Goal: Check status: Check status

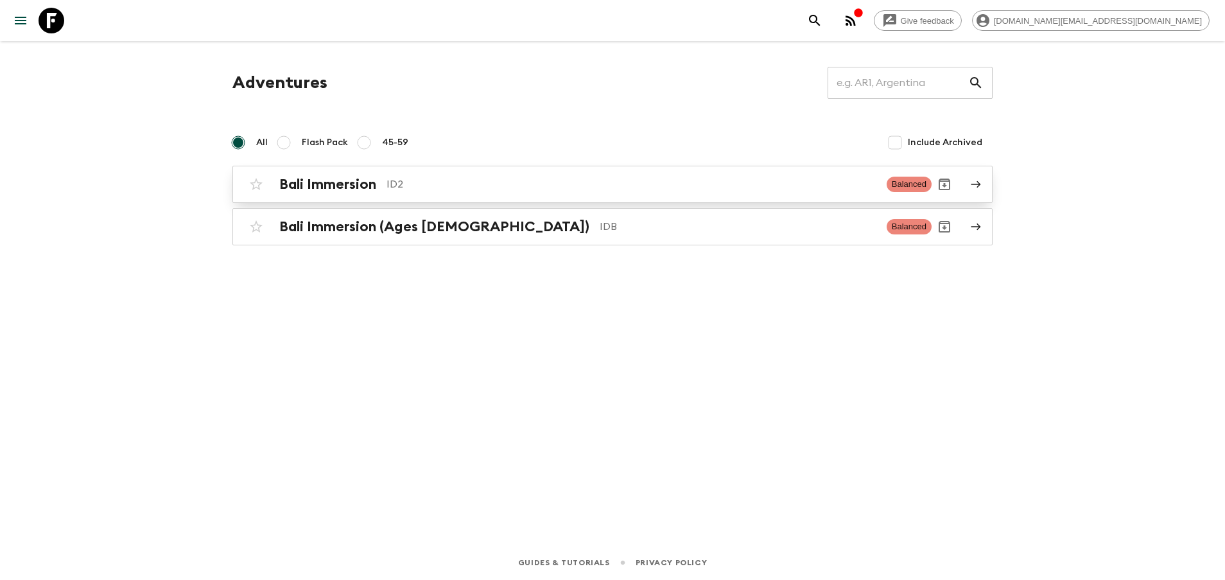
click at [379, 193] on div "Bali Immersion ID2 Balanced" at bounding box center [587, 184] width 688 height 26
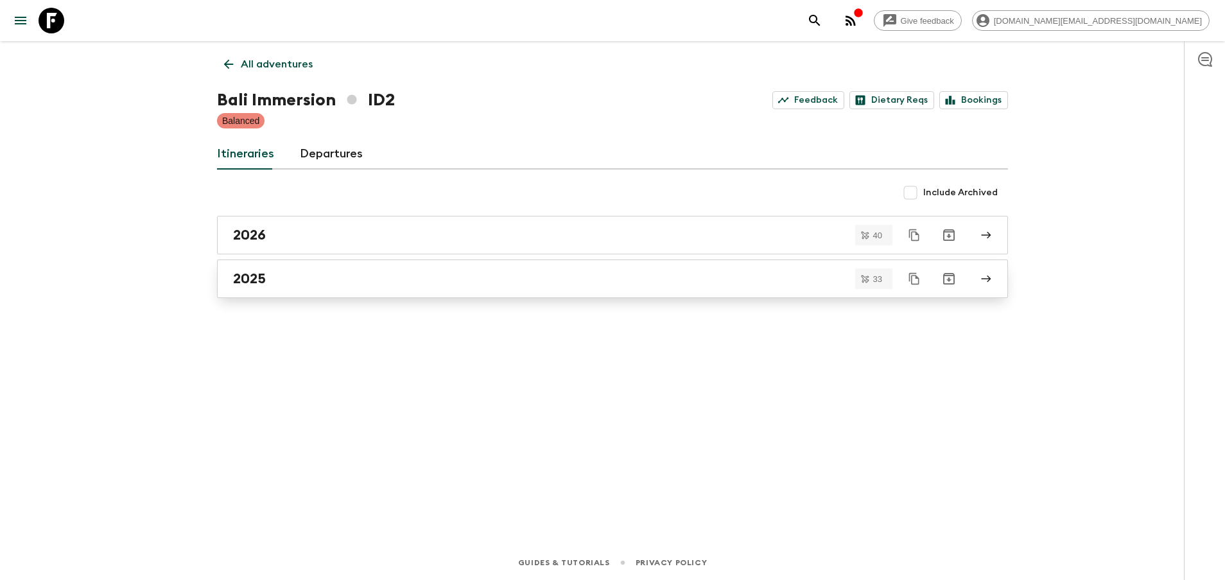
click at [293, 271] on div "2025" at bounding box center [600, 278] width 734 height 17
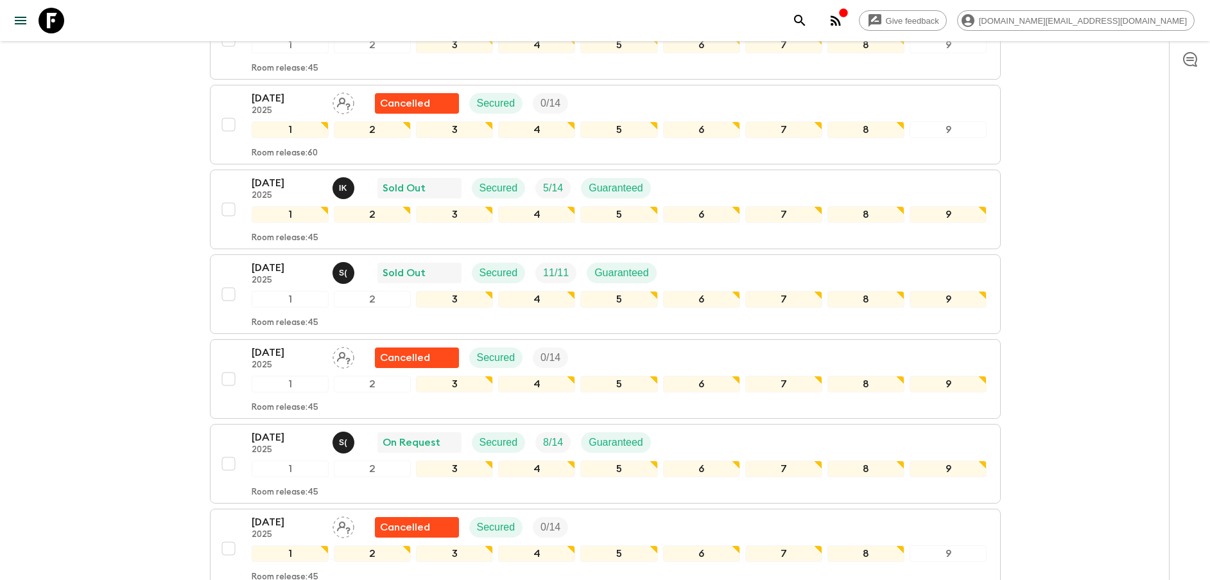
scroll to position [867, 0]
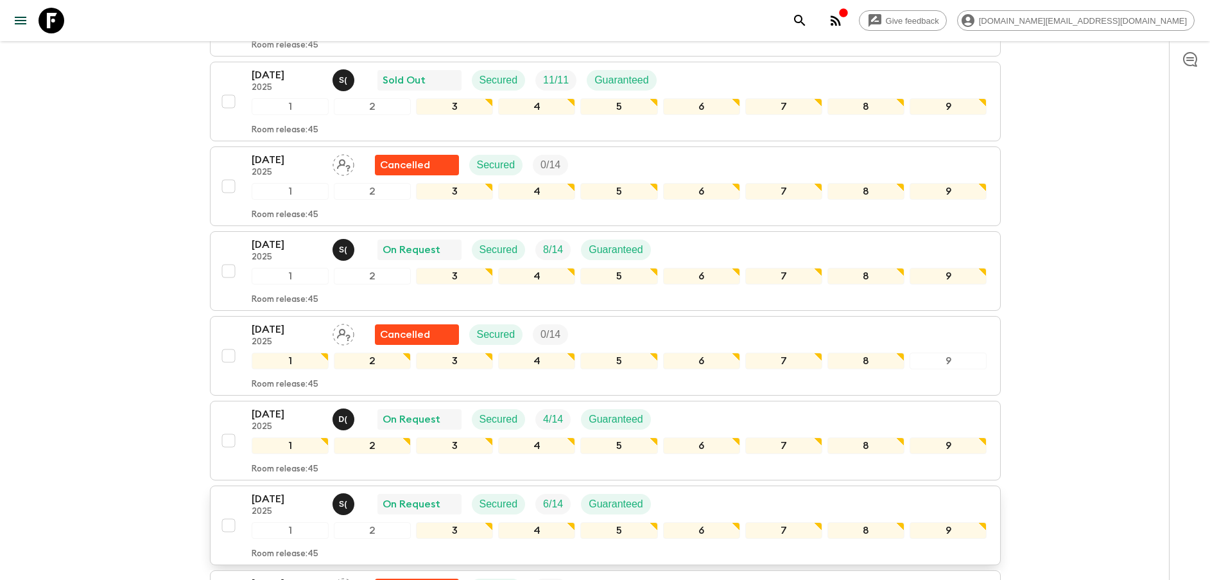
click at [235, 507] on div "26 Sep 2025 2025 S ( On Request Secured 6 / 14 Guaranteed 1 2 3 4 5 6 7 8 9 Roo…" at bounding box center [602, 525] width 772 height 68
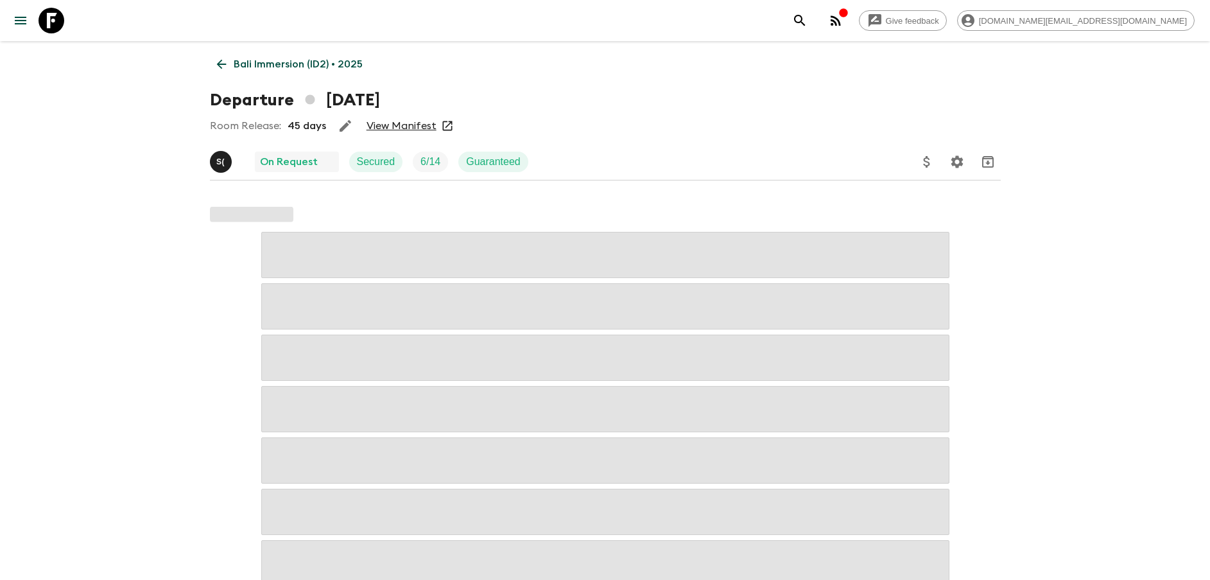
click at [404, 124] on link "View Manifest" at bounding box center [402, 125] width 70 height 13
